Goal: Task Accomplishment & Management: Manage account settings

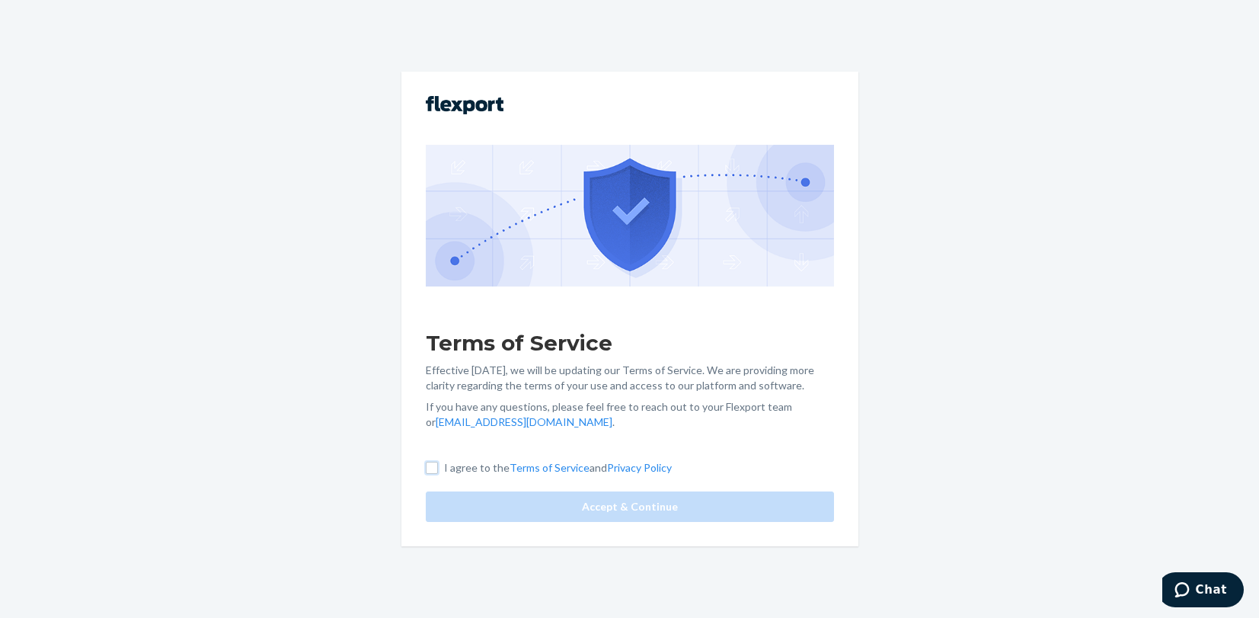
click at [431, 463] on input "I agree to the Terms of Service and Privacy Policy" at bounding box center [432, 468] width 12 height 12
checkbox input "true"
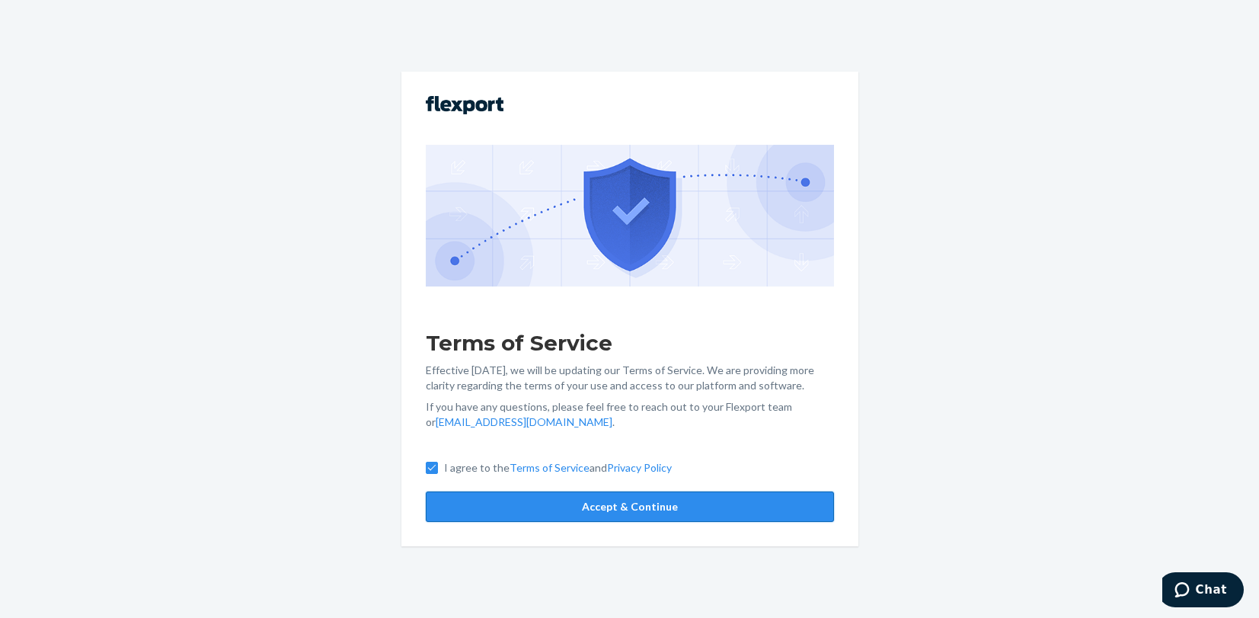
click at [588, 510] on button "Accept & Continue" at bounding box center [630, 506] width 408 height 30
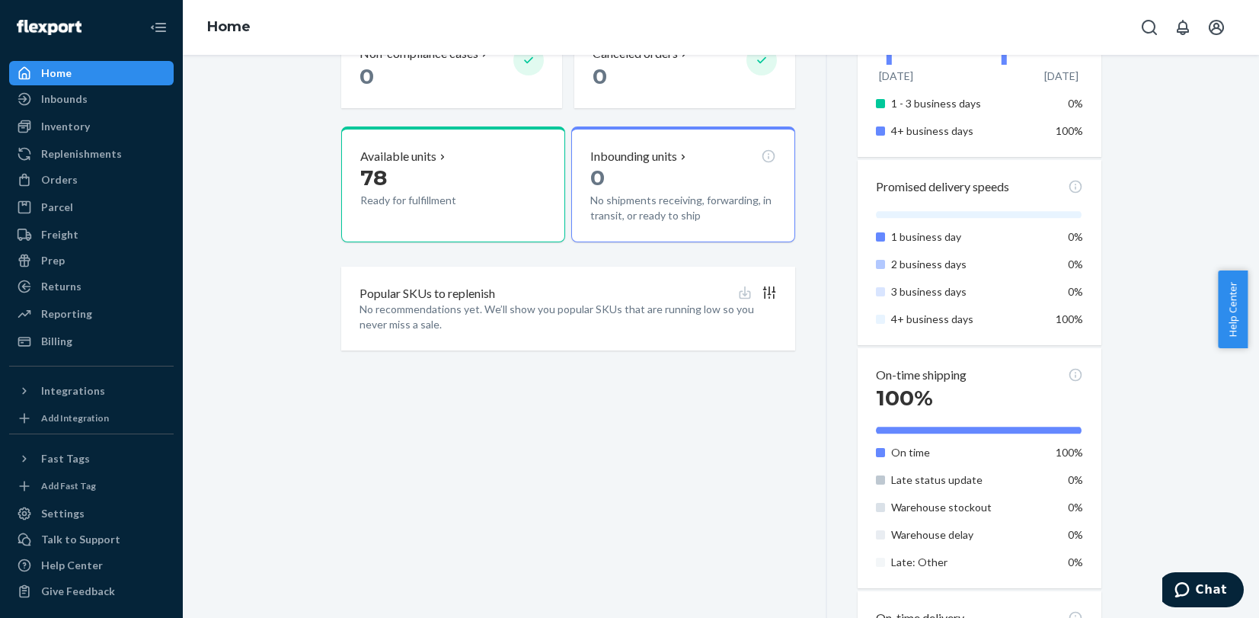
scroll to position [533, 0]
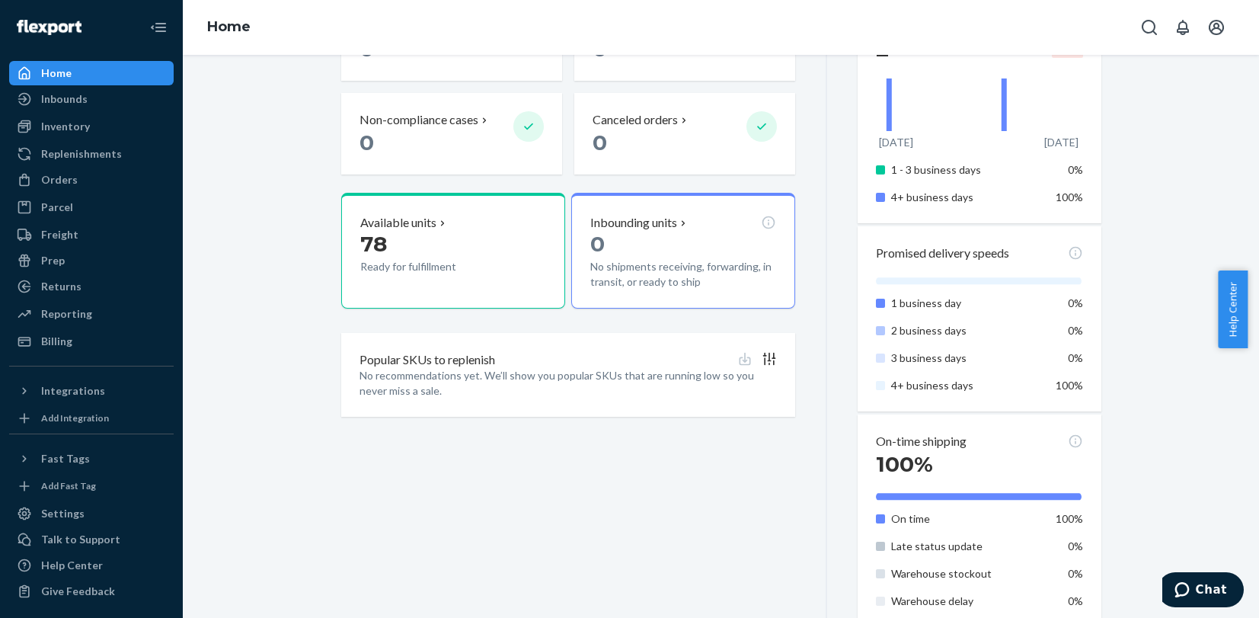
click at [920, 382] on p "4+ business days" at bounding box center [966, 385] width 150 height 15
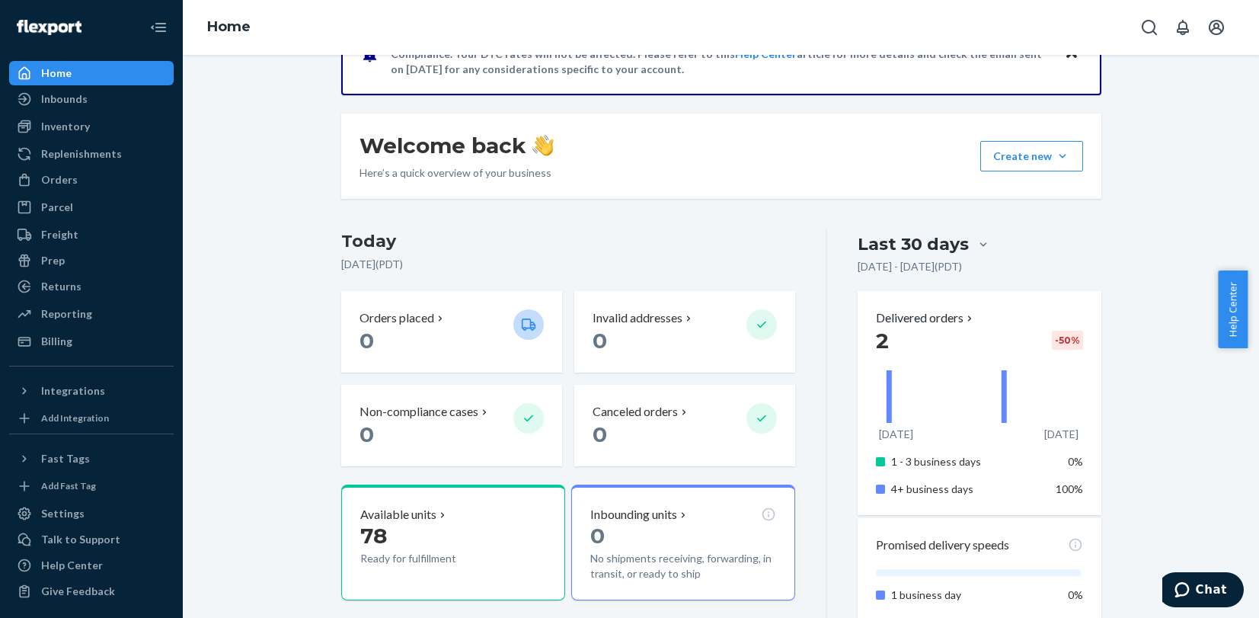
scroll to position [152, 0]
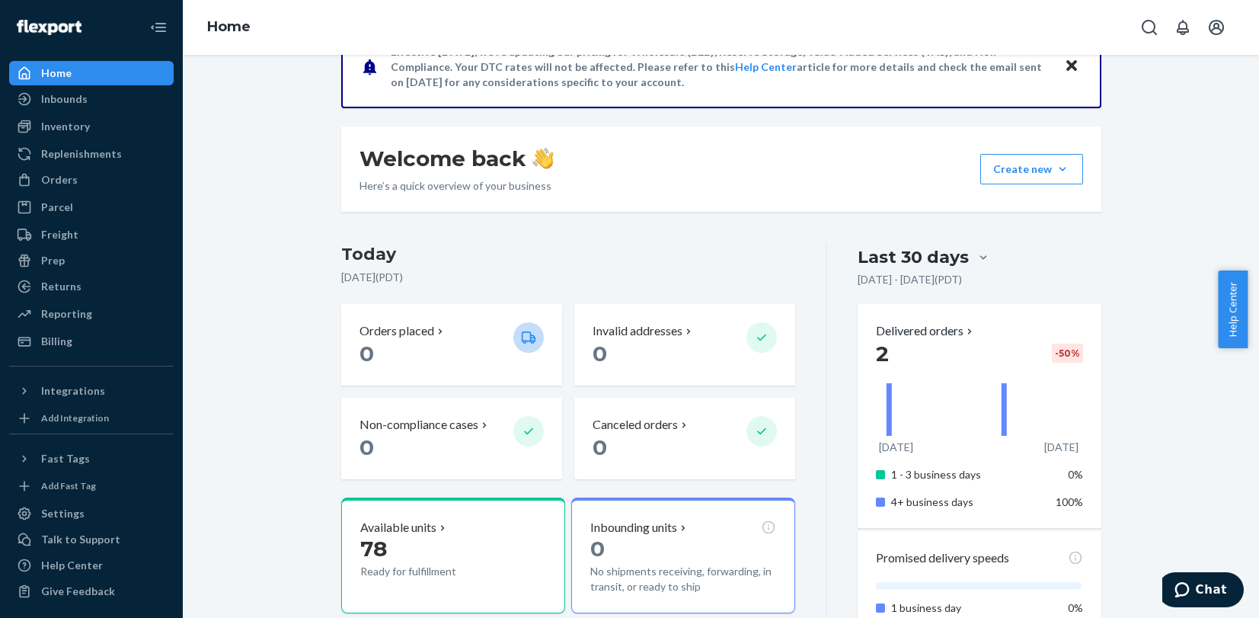
click at [1065, 352] on div "-50 %" at bounding box center [1067, 352] width 31 height 19
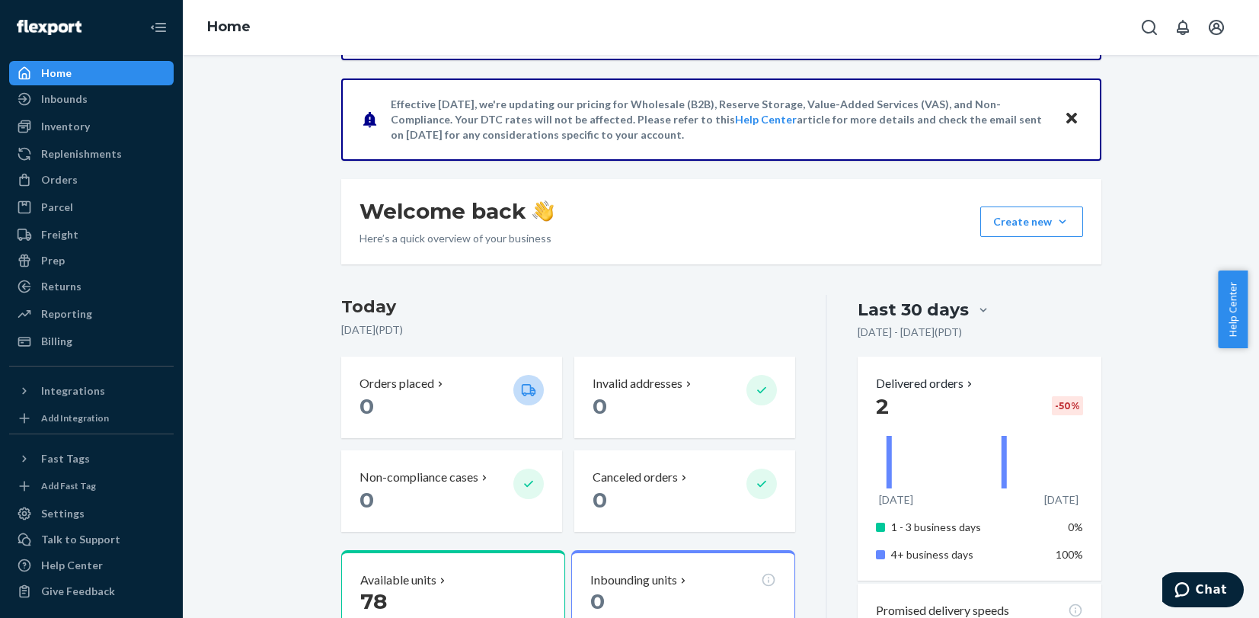
scroll to position [0, 0]
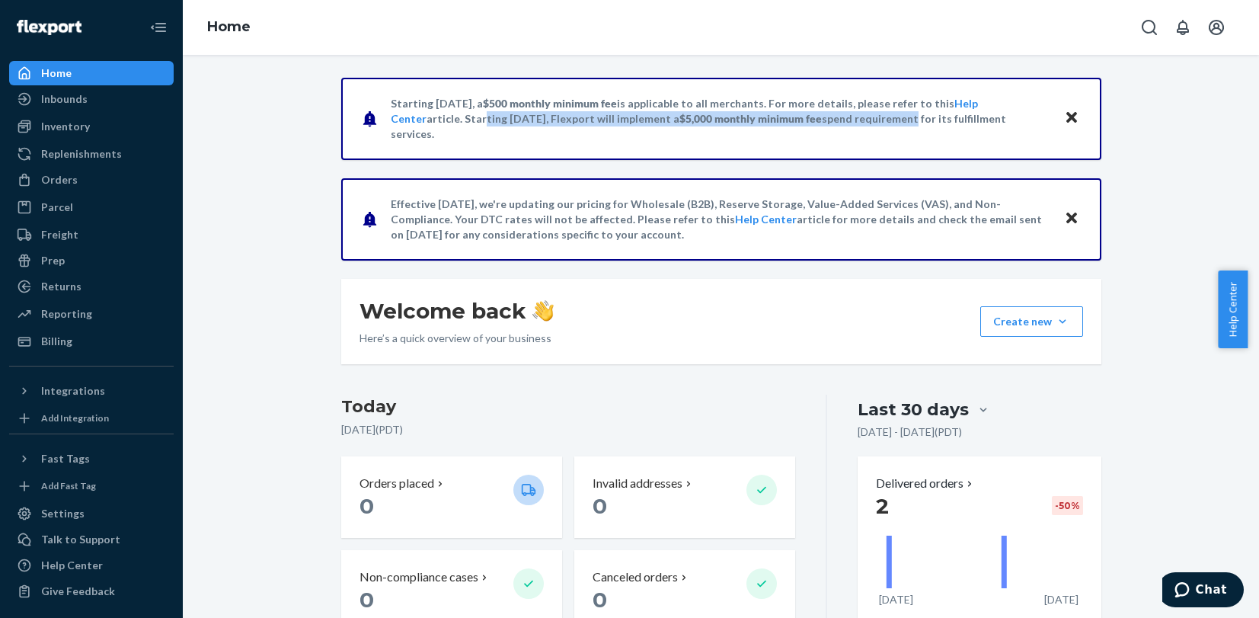
drag, startPoint x: 401, startPoint y: 125, endPoint x: 857, endPoint y: 142, distance: 455.8
click at [857, 142] on div "Starting [DATE], a $500 monthly minimum fee is applicable to all merchants. For…" at bounding box center [721, 119] width 760 height 82
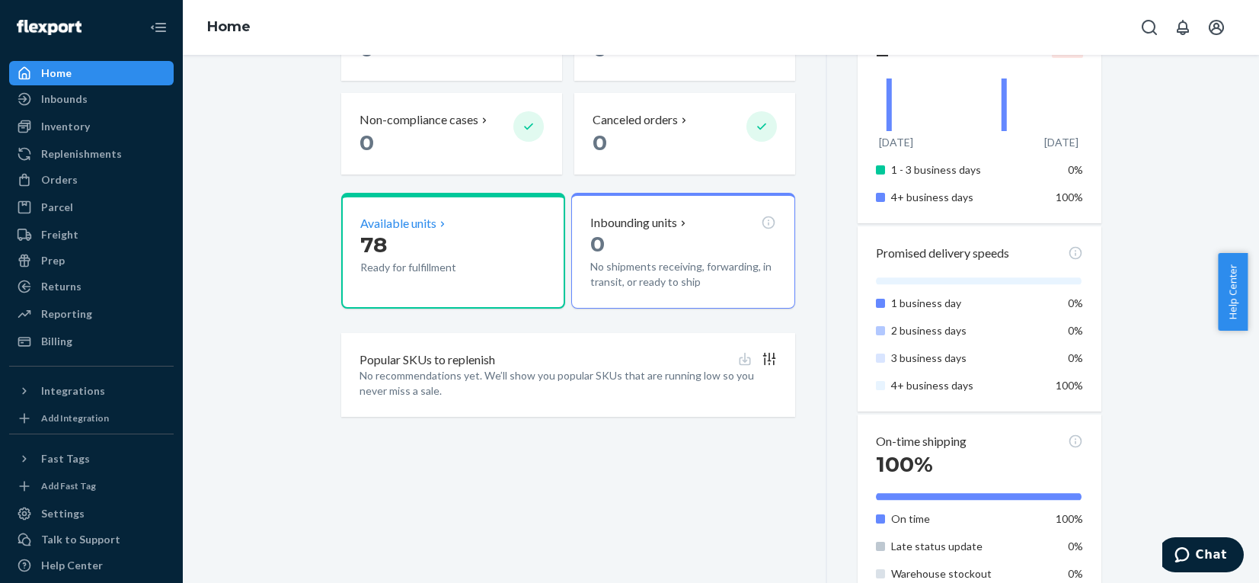
click at [431, 224] on p "Available units" at bounding box center [398, 224] width 76 height 18
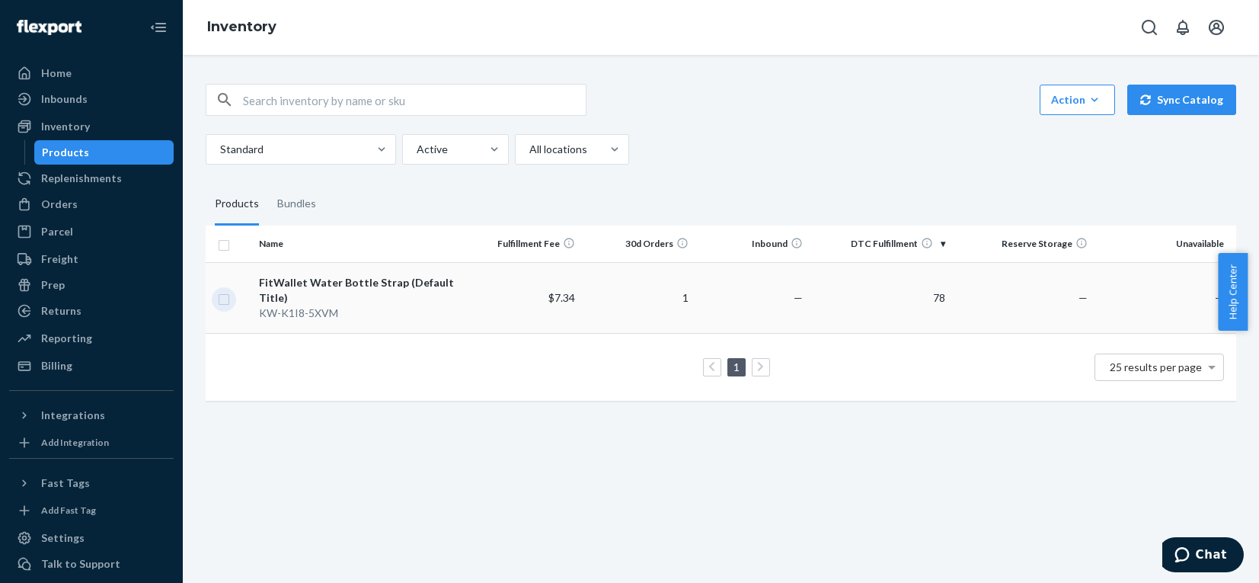
click at [225, 299] on input "checkbox" at bounding box center [224, 297] width 12 height 16
checkbox input "true"
click at [1065, 103] on link "Create a Removal Order" at bounding box center [1046, 100] width 146 height 30
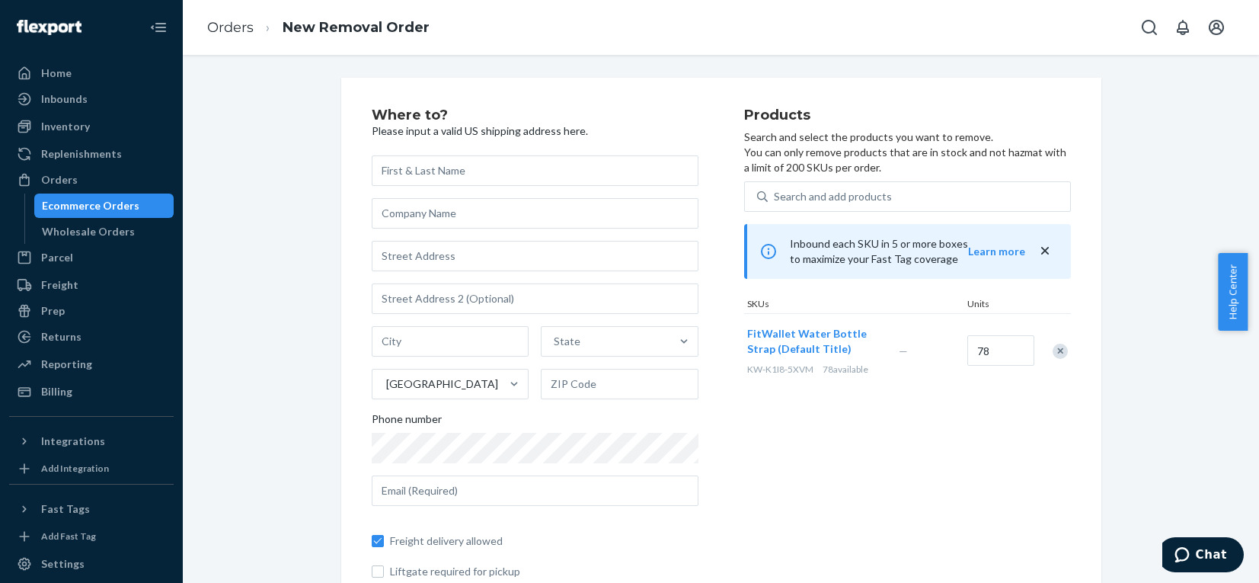
click at [454, 168] on input "text" at bounding box center [535, 170] width 327 height 30
click at [448, 168] on input "Max" at bounding box center [535, 170] width 327 height 30
type input "[PERSON_NAME]"
type input "m"
type input "MK products LLC"
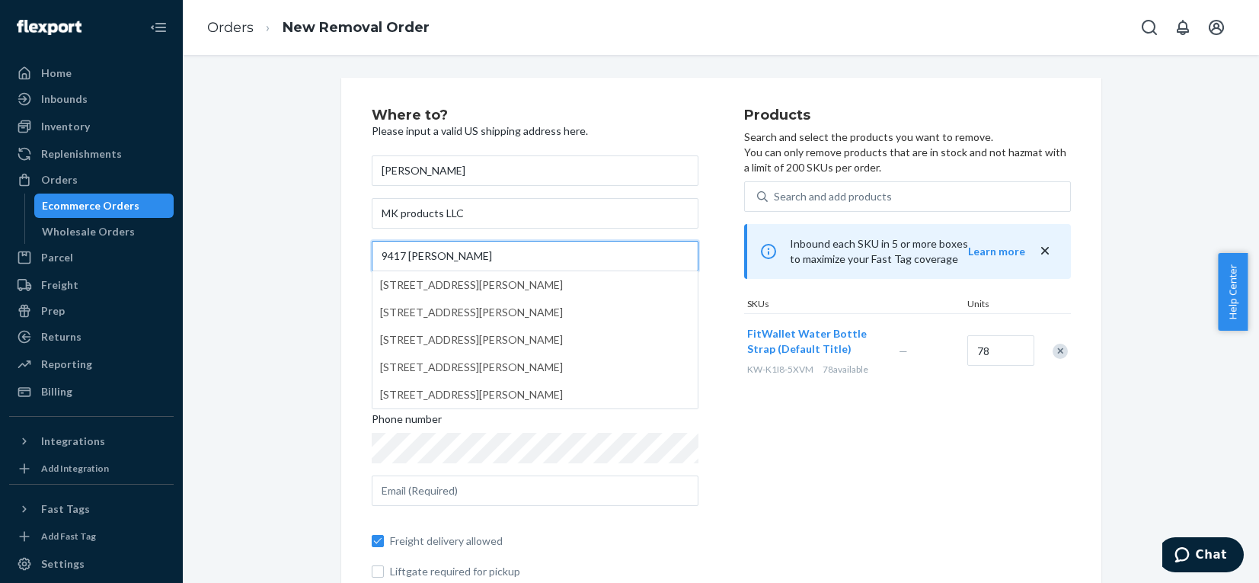
type input "9417 [PERSON_NAME]"
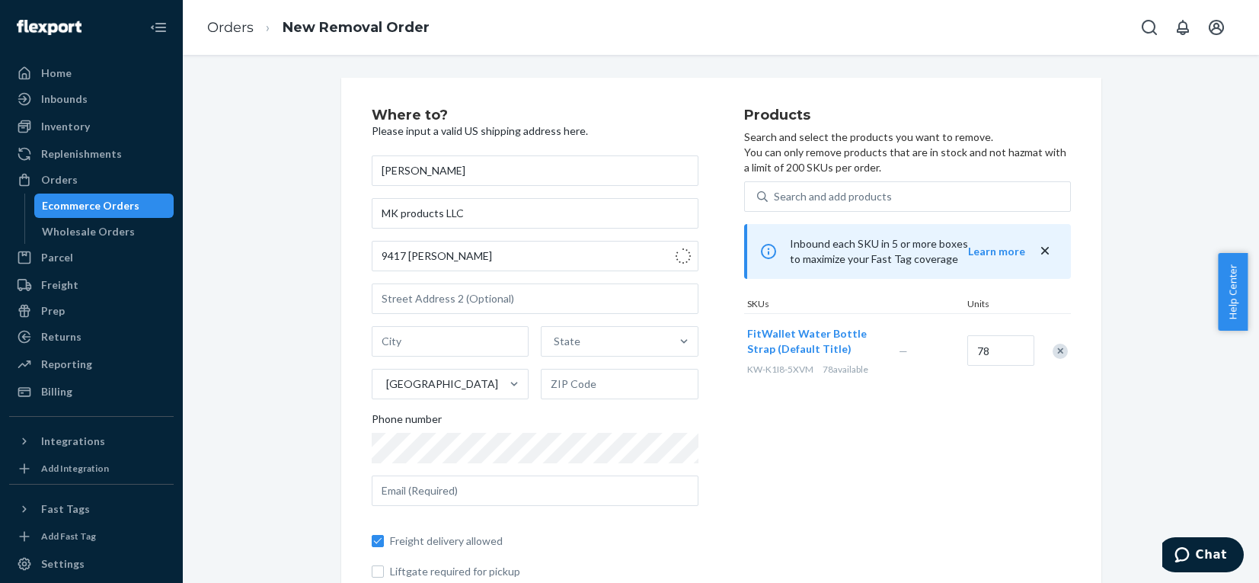
type input "La Mesa"
type input "91941"
type input "[STREET_ADDRESS][PERSON_NAME]"
click at [350, 299] on div "Where to? Please input a valid US shipping address here. Max [PERSON_NAME] prod…" at bounding box center [721, 365] width 760 height 574
click at [497, 494] on input "text" at bounding box center [535, 490] width 327 height 30
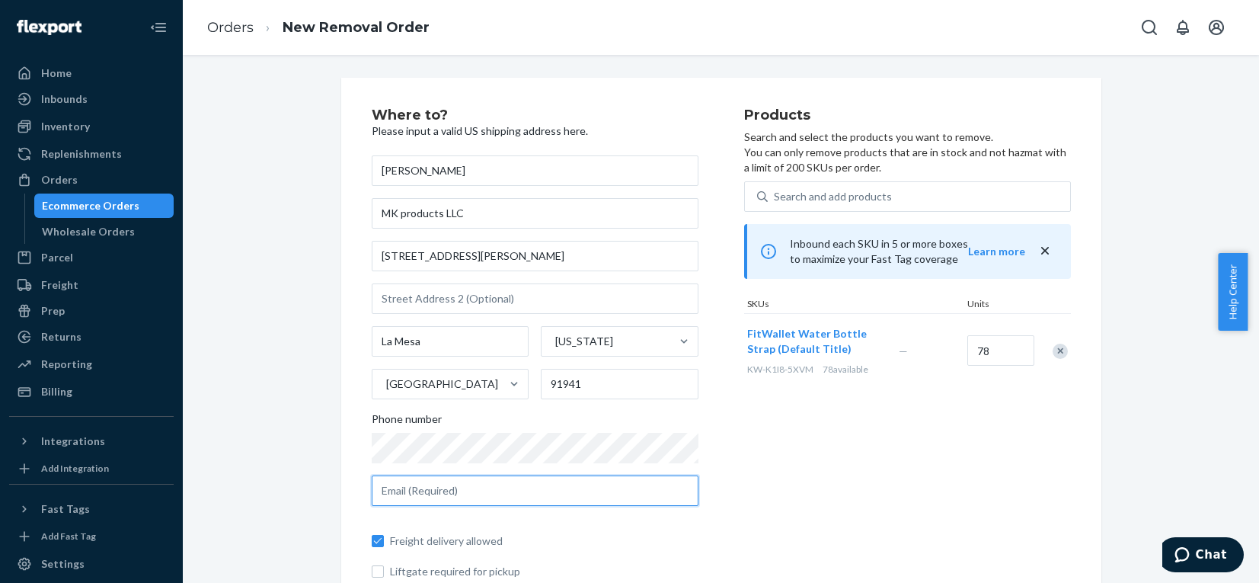
type input "[EMAIL_ADDRESS][DOMAIN_NAME]"
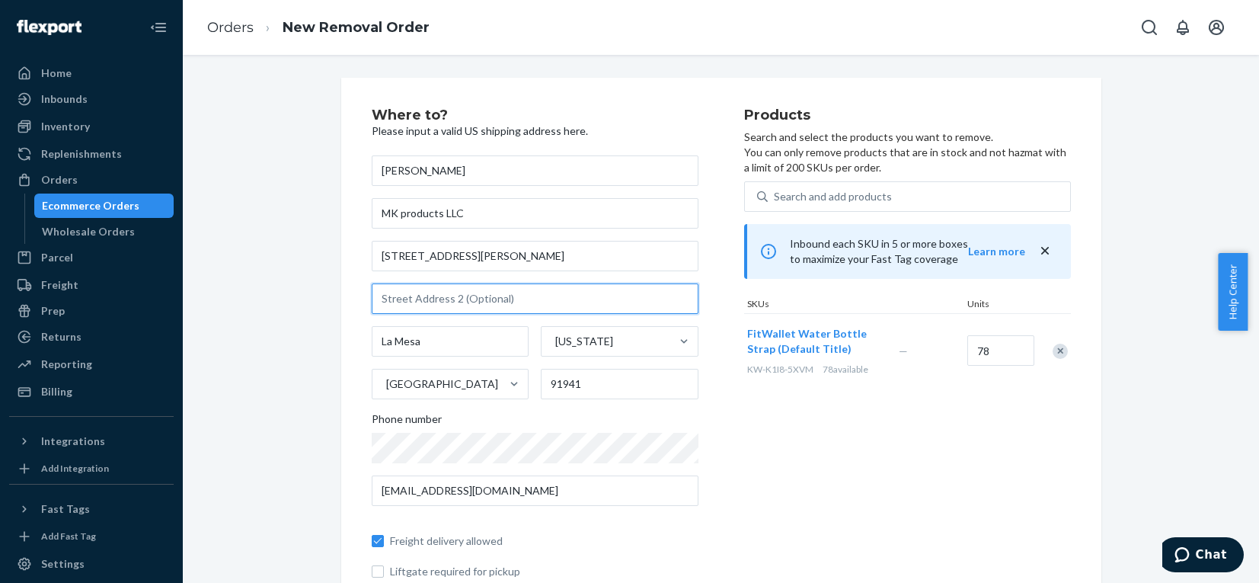
type input "Space 47"
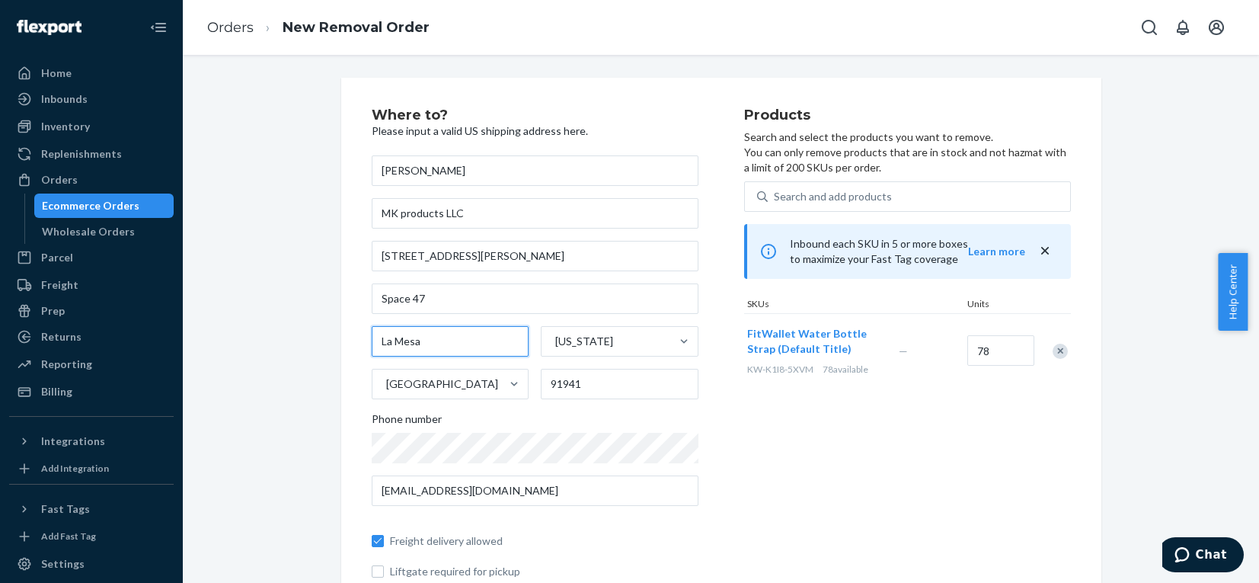
type input "Irvine"
type input "92618"
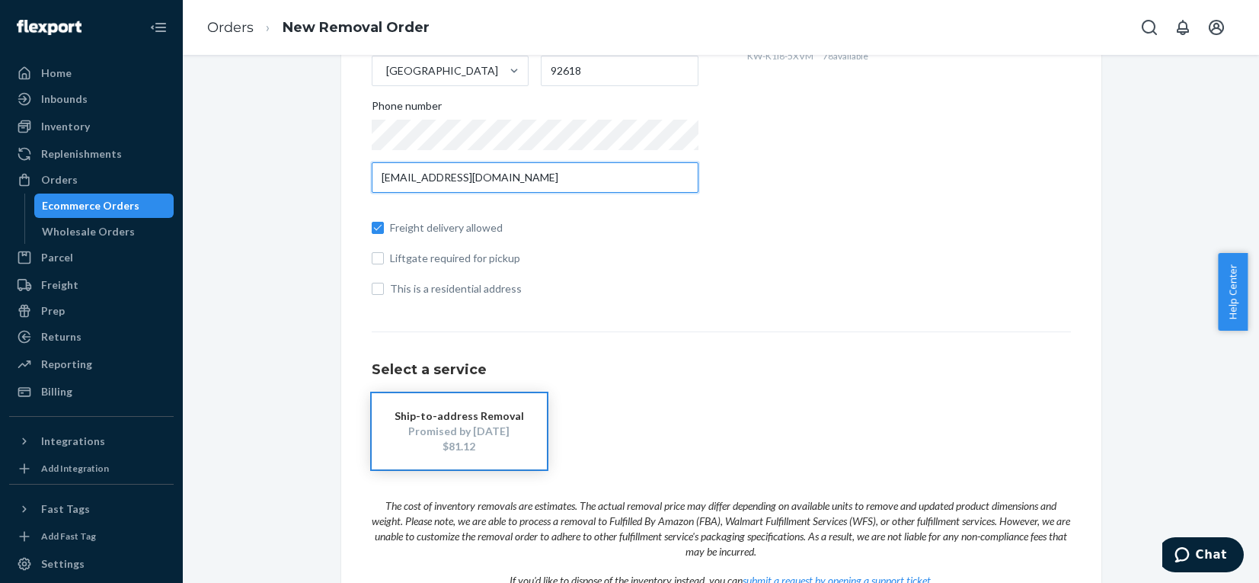
scroll to position [305, 0]
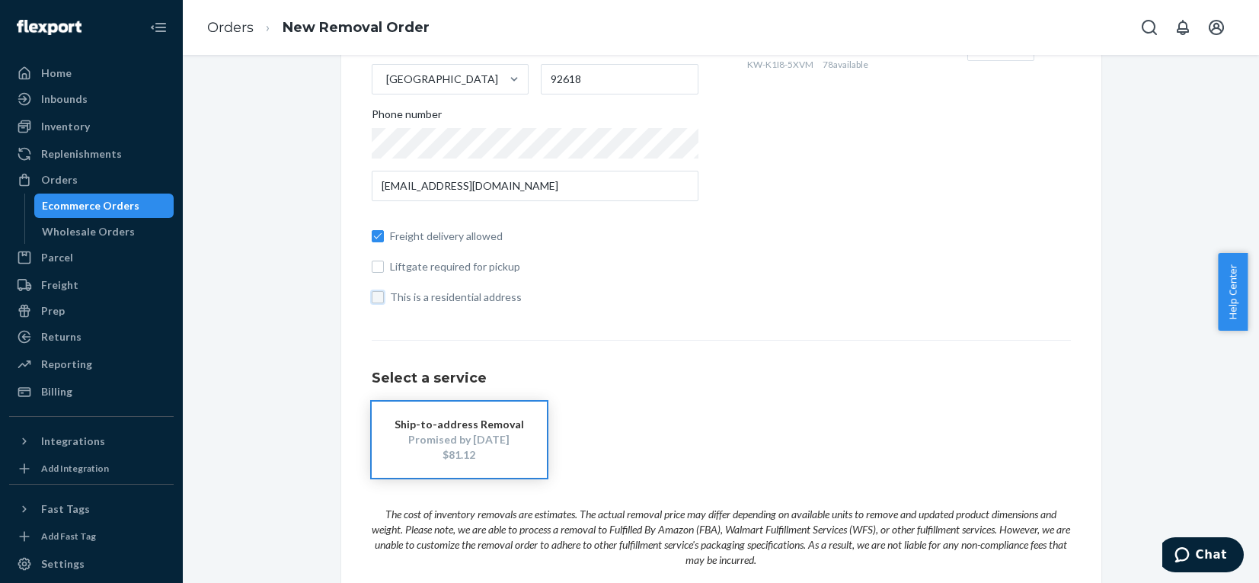
click at [377, 293] on input "This is a residential address" at bounding box center [378, 297] width 12 height 12
checkbox input "true"
click at [380, 238] on label "Freight delivery allowed" at bounding box center [535, 235] width 327 height 15
click at [380, 238] on input "Freight delivery allowed" at bounding box center [378, 236] width 12 height 12
checkbox input "false"
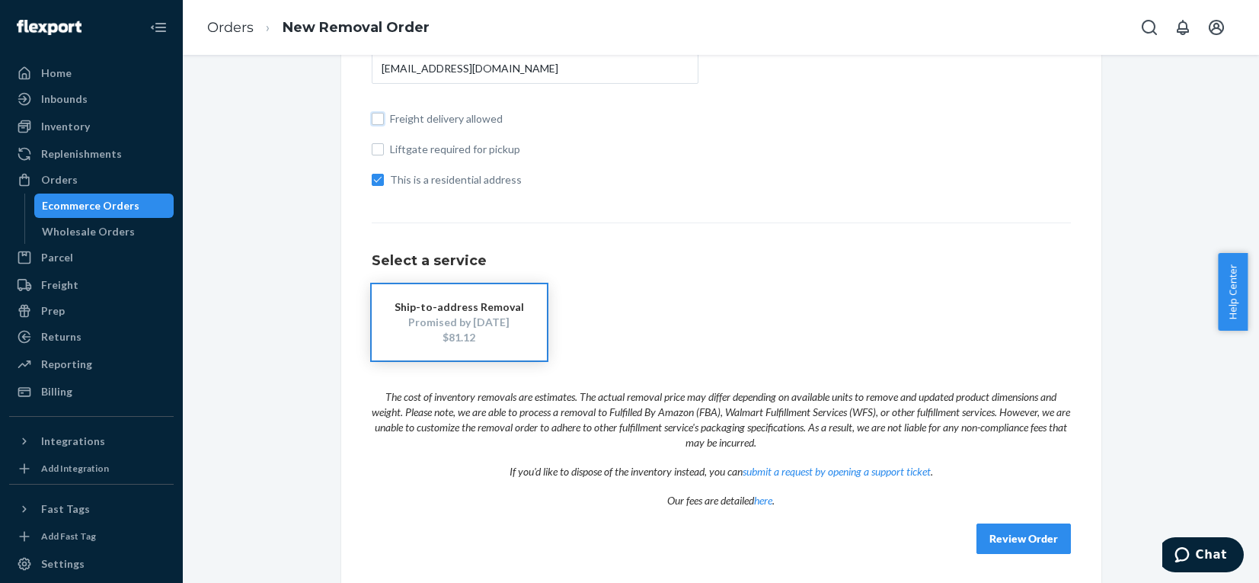
scroll to position [423, 0]
click at [1011, 526] on button "Review Order" at bounding box center [1023, 537] width 94 height 30
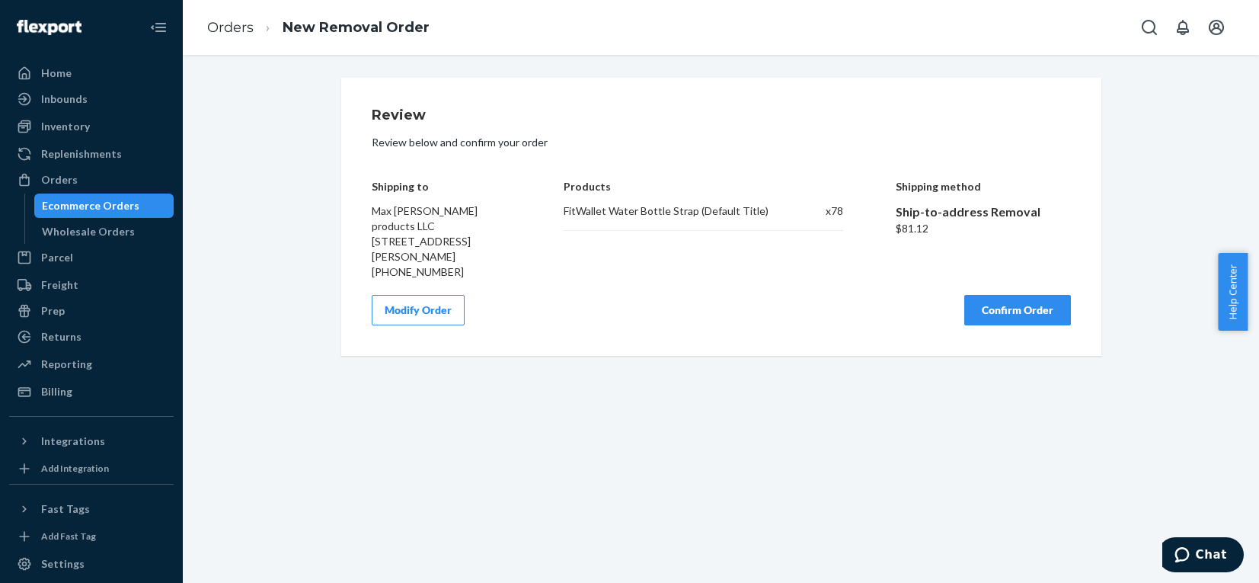
click at [1002, 324] on button "Confirm Order" at bounding box center [1017, 310] width 107 height 30
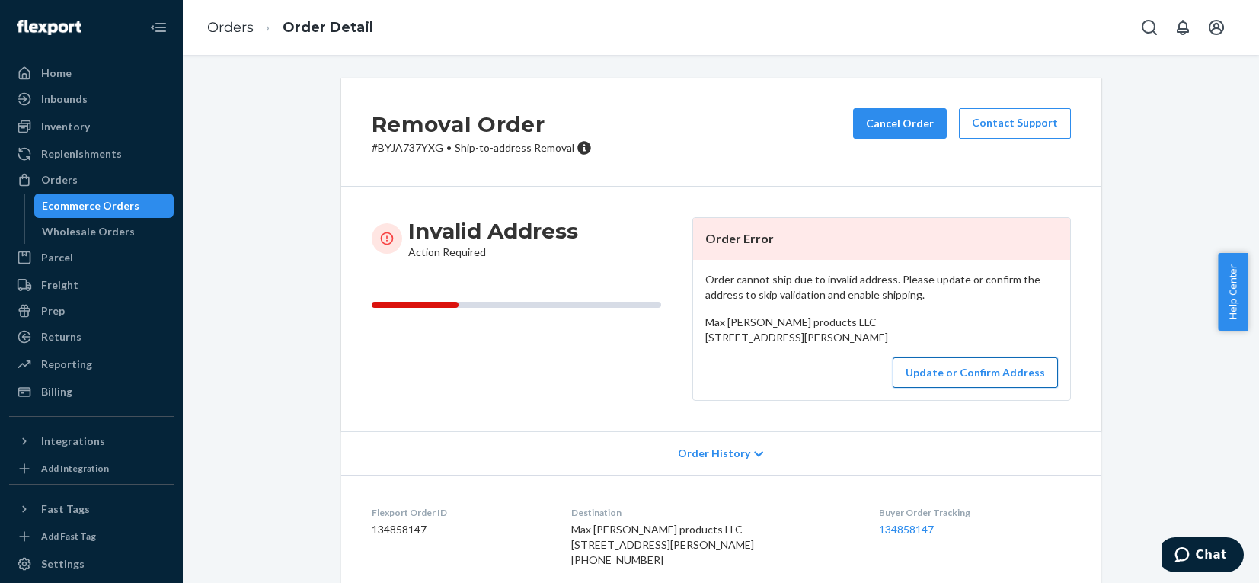
click at [953, 388] on button "Update or Confirm Address" at bounding box center [975, 372] width 165 height 30
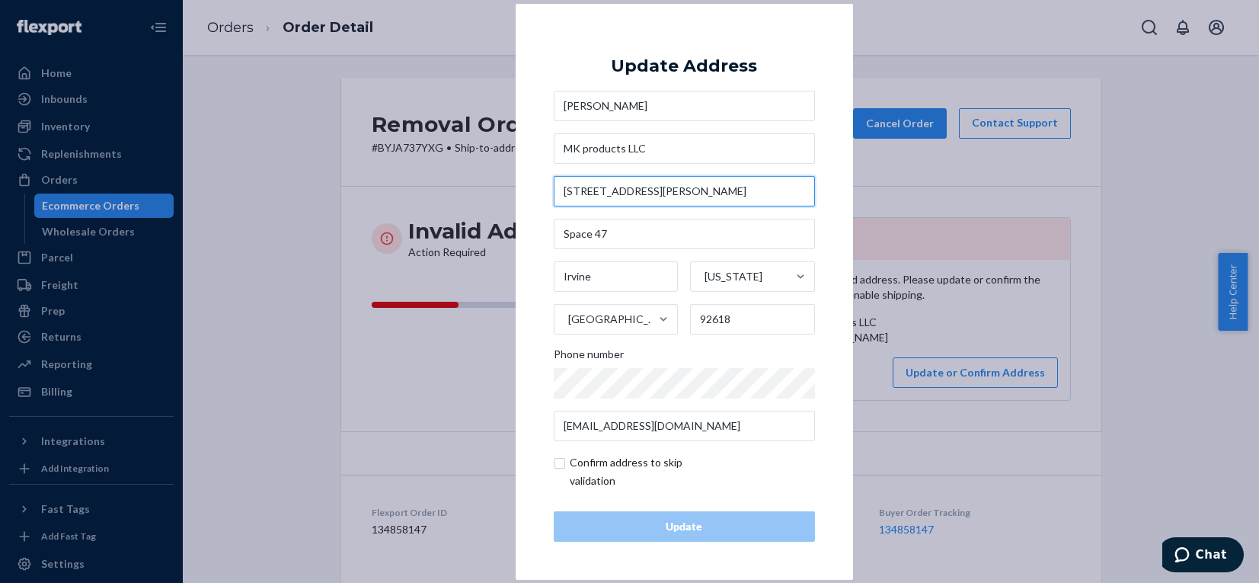
click at [647, 186] on input "[STREET_ADDRESS][PERSON_NAME]" at bounding box center [684, 191] width 261 height 30
click at [622, 252] on div "Max [PERSON_NAME] products LLC [STREET_ADDRESS][PERSON_NAME][US_STATE] Phone nu…" at bounding box center [684, 266] width 261 height 350
click at [619, 280] on input "Irvine" at bounding box center [616, 276] width 125 height 30
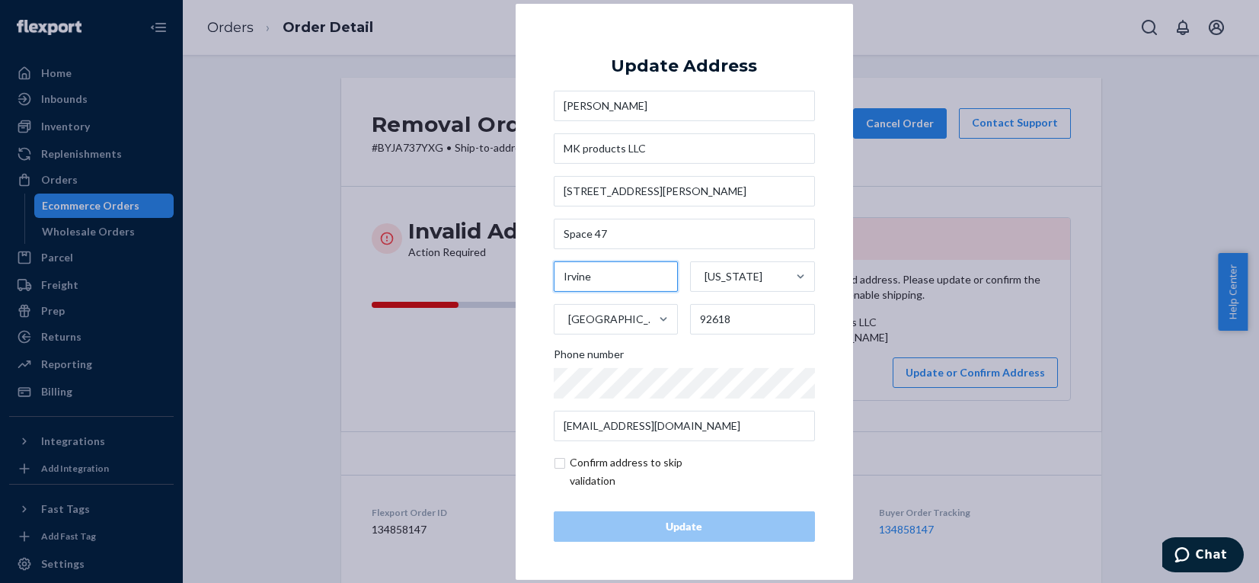
click at [619, 280] on input "Irvine" at bounding box center [616, 276] width 125 height 30
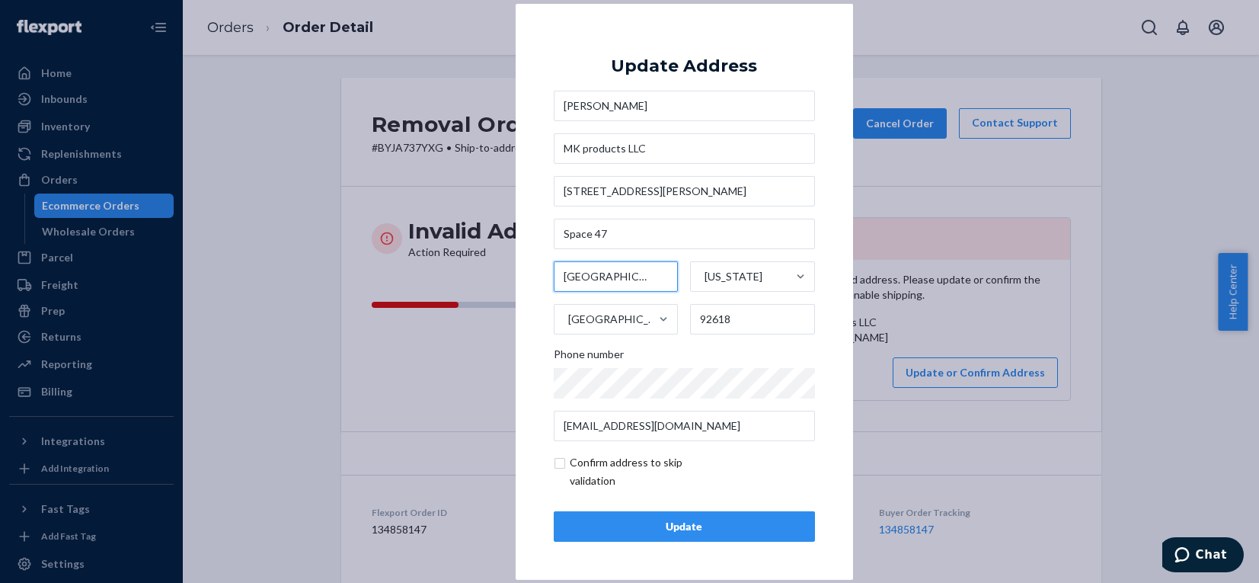
type input "[GEOGRAPHIC_DATA]"
type input "91941"
click at [634, 231] on input "Space 47" at bounding box center [684, 234] width 261 height 30
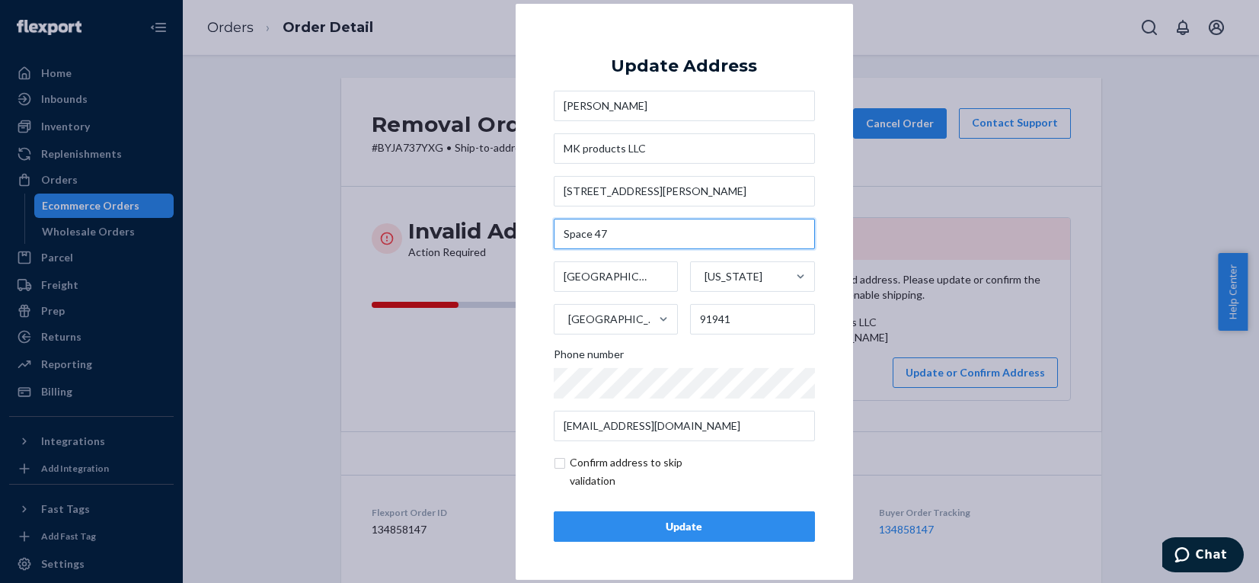
click at [634, 231] on input "Space 47" at bounding box center [684, 234] width 261 height 30
click at [801, 75] on div "Update Address Max [PERSON_NAME] products LLC [STREET_ADDRESS][PERSON_NAME][US_…" at bounding box center [684, 291] width 261 height 500
click at [558, 465] on input "checkbox" at bounding box center [642, 471] width 177 height 37
checkbox input "true"
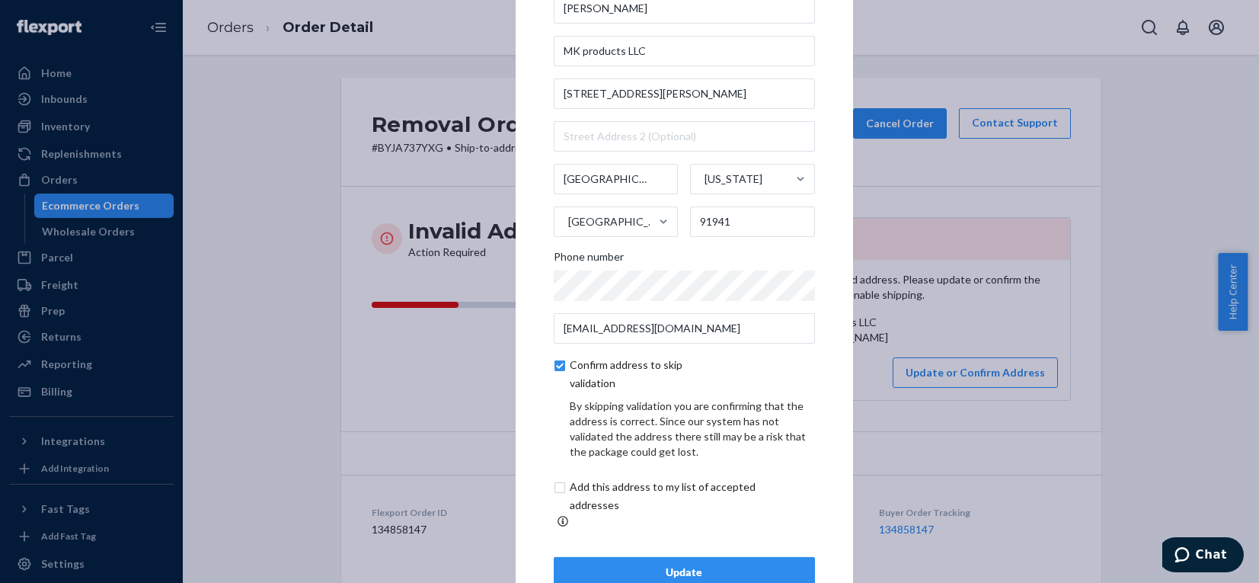
scroll to position [61, 0]
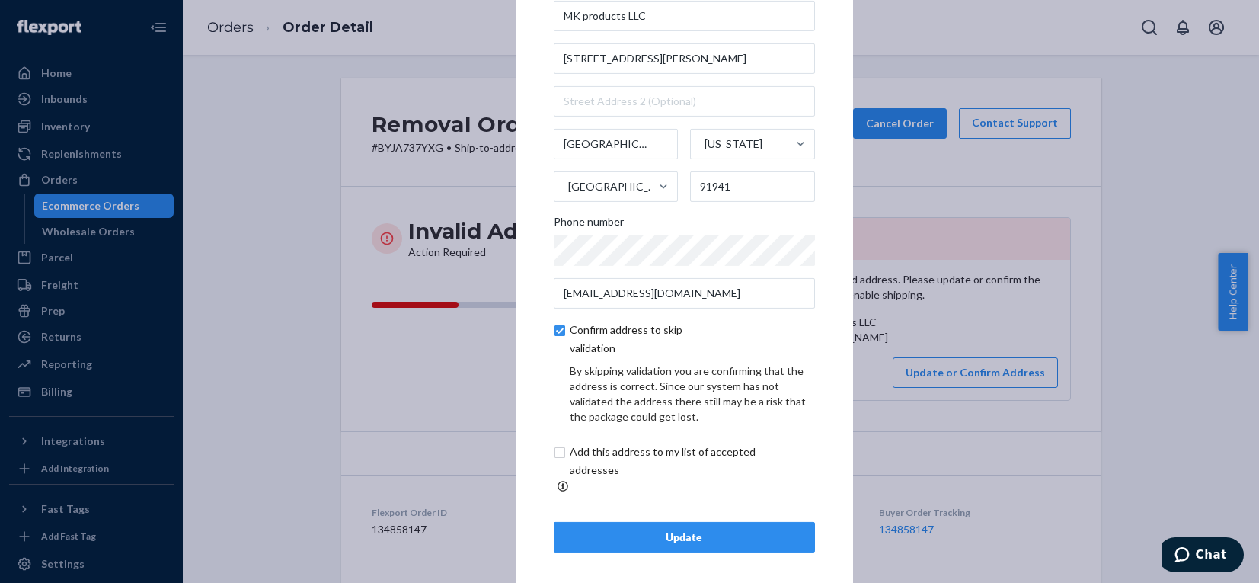
click at [666, 529] on div "Update" at bounding box center [684, 536] width 235 height 15
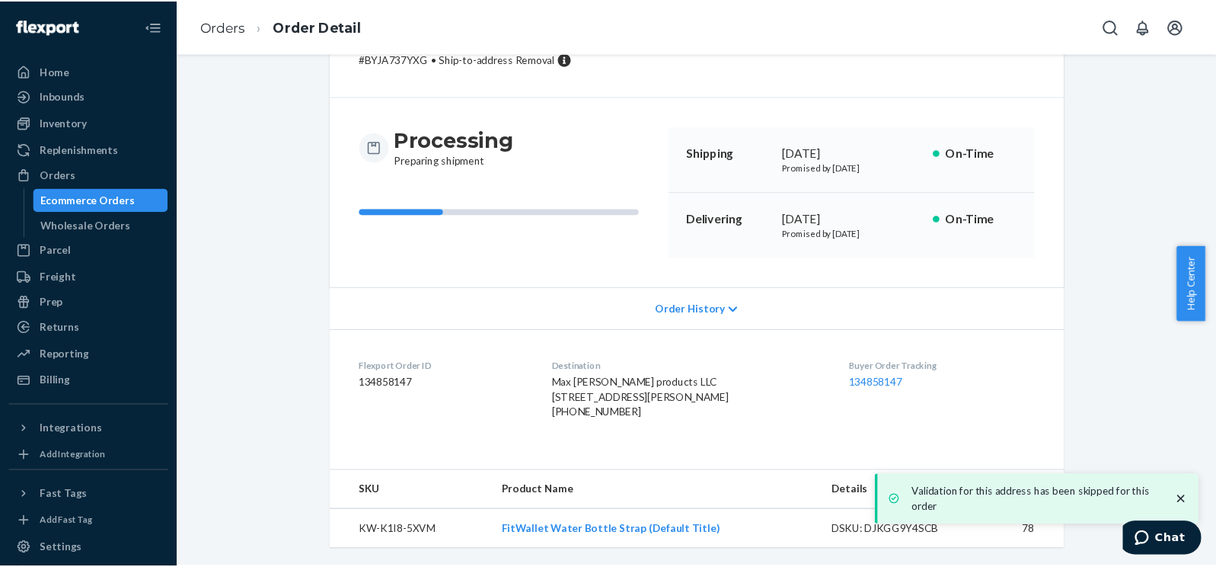
scroll to position [133, 0]
